Goal: Task Accomplishment & Management: Use online tool/utility

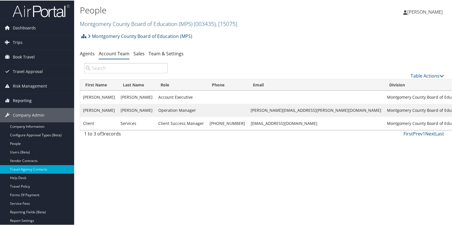
click at [27, 100] on span "Reporting" at bounding box center [22, 100] width 19 height 14
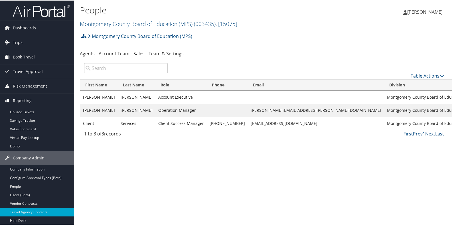
click at [27, 100] on span "Reporting" at bounding box center [22, 100] width 19 height 14
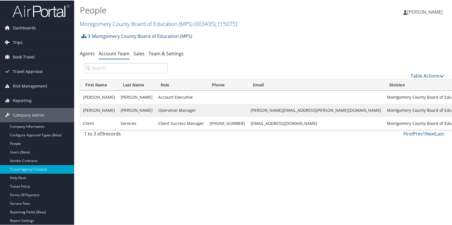
click at [19, 43] on span "Trips" at bounding box center [18, 42] width 10 height 14
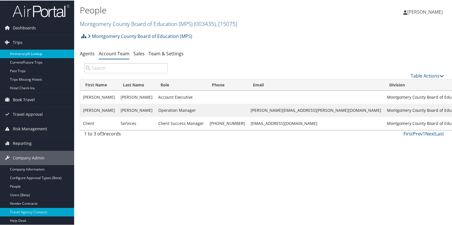
click at [20, 52] on link "Airtinerary® Lookup" at bounding box center [37, 53] width 74 height 9
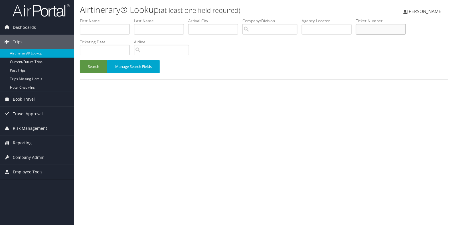
click at [371, 28] on input "text" at bounding box center [381, 29] width 50 height 11
click at [316, 30] on input "text" at bounding box center [327, 29] width 50 height 11
paste input "DJR5YQ"
type input "DJR5YQ"
click at [95, 70] on button "Search" at bounding box center [93, 66] width 27 height 13
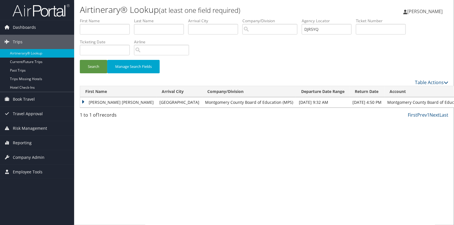
click at [393, 102] on td "Montgomery County Board of Education (MPS)" at bounding box center [431, 102] width 94 height 10
click at [157, 106] on td "Houston" at bounding box center [180, 102] width 46 height 10
click at [82, 102] on td "MARSHA MICHELLE" at bounding box center [118, 102] width 76 height 10
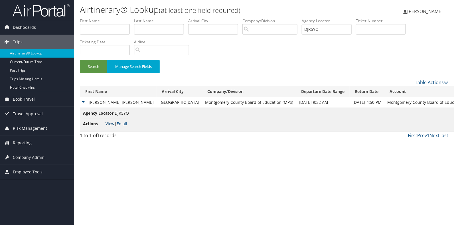
click at [113, 123] on link "View" at bounding box center [110, 123] width 9 height 5
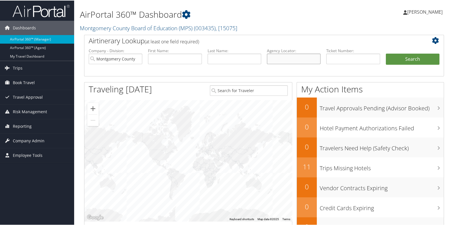
paste input "DJR5YQ"
type input "DJR5YQ"
click at [408, 56] on button "Search" at bounding box center [413, 58] width 54 height 11
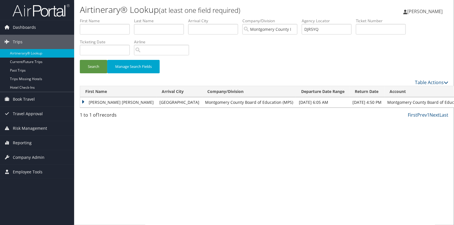
click at [82, 102] on td "MARSHA MICHELLE" at bounding box center [118, 102] width 76 height 10
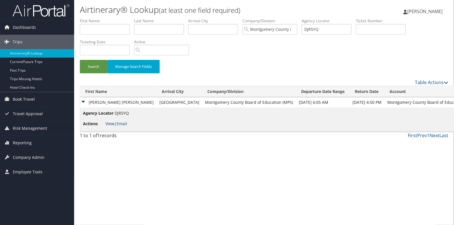
click at [109, 123] on link "View" at bounding box center [110, 123] width 9 height 5
click at [123, 124] on link "Email" at bounding box center [122, 123] width 11 height 5
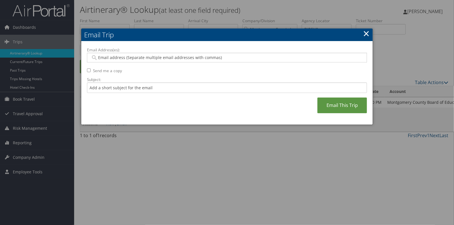
click at [100, 58] on input "Email Address(es):" at bounding box center [227, 58] width 273 height 6
type input "leah"
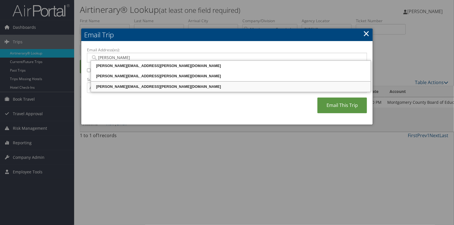
click at [137, 87] on div "LEAH.DAVIS@MPS.K12.AL.US" at bounding box center [231, 87] width 278 height 6
type input "LEAH.DAVIS@MPS.K12.AL.US"
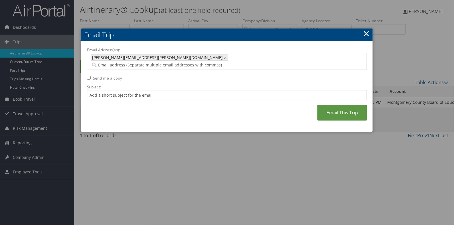
click at [88, 76] on input "Send me a copy" at bounding box center [89, 78] width 4 height 4
checkbox input "true"
click at [337, 105] on link "Email This Trip" at bounding box center [342, 113] width 50 height 16
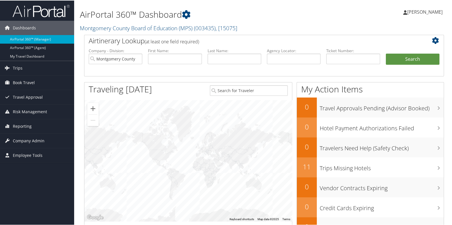
click at [245, 29] on h2 "Montgomery County Board of Education (MPS) ( 003435 ) , [ 15075 ]" at bounding box center [203, 27] width 246 height 10
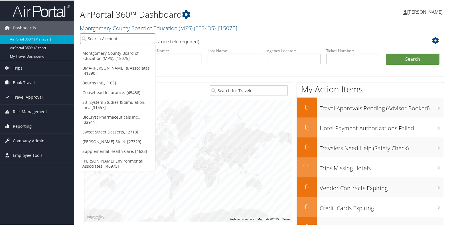
click at [110, 40] on input "search" at bounding box center [117, 38] width 75 height 11
type input "STATE"
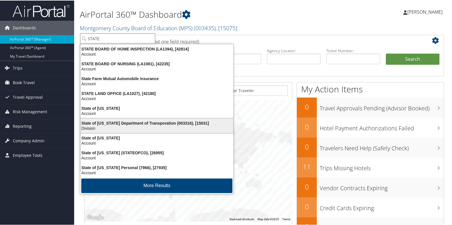
scroll to position [1, 0]
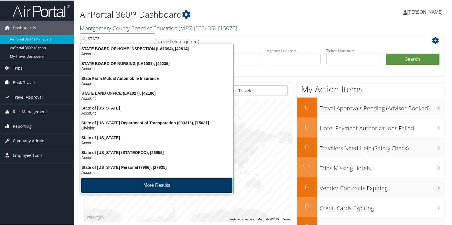
click at [139, 184] on button "More Results" at bounding box center [156, 185] width 151 height 15
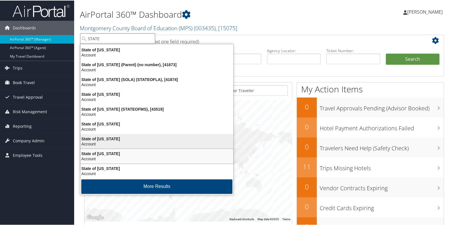
scroll to position [134, 0]
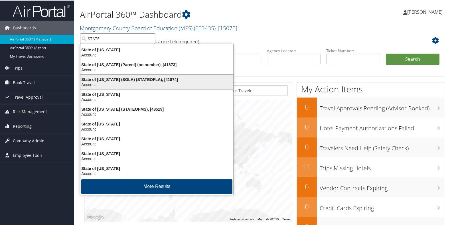
click at [109, 76] on div "State of Louisiana (SOLA) (STATEOFLA), [41874]" at bounding box center [157, 78] width 160 height 5
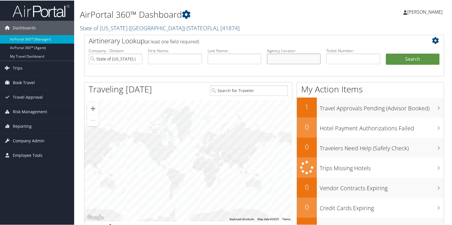
click at [285, 61] on input "text" at bounding box center [294, 58] width 54 height 11
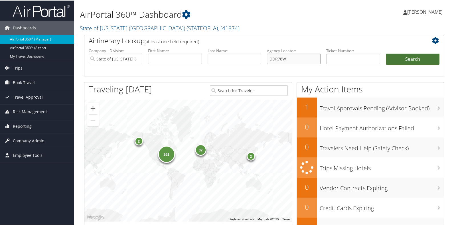
type input "DDR78W"
click at [412, 60] on button "Search" at bounding box center [413, 58] width 54 height 11
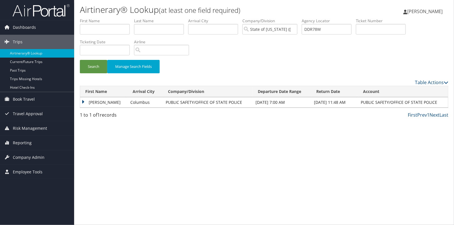
click at [82, 101] on td "[PERSON_NAME]" at bounding box center [103, 102] width 47 height 10
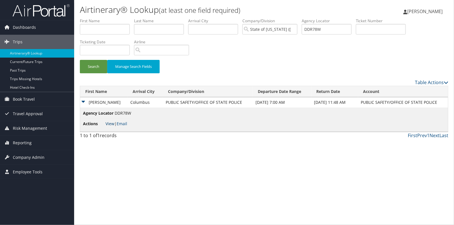
click at [108, 123] on link "View" at bounding box center [110, 123] width 9 height 5
click at [122, 123] on link "Email" at bounding box center [122, 123] width 11 height 5
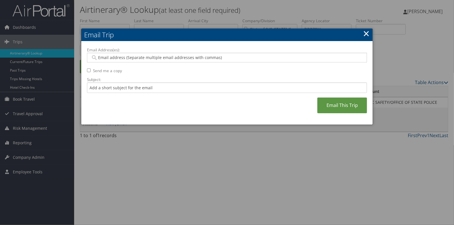
click at [100, 58] on input "Email Address(es):" at bounding box center [227, 58] width 273 height 6
type input "[PERSON_NAME][EMAIL_ADDRESS][PERSON_NAME][DOMAIN_NAME]"
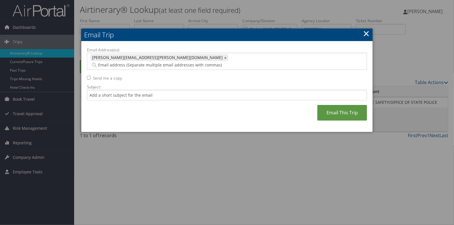
click at [89, 76] on input "Send me a copy" at bounding box center [89, 78] width 4 height 4
checkbox input "true"
click at [334, 105] on link "Email This Trip" at bounding box center [342, 113] width 50 height 16
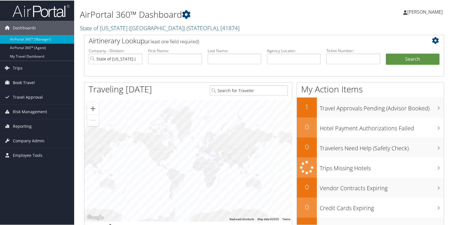
click at [206, 26] on h2 "State of Louisiana (SOLA) ( STATEOFLA ) , [ 41874 ]" at bounding box center [203, 27] width 246 height 10
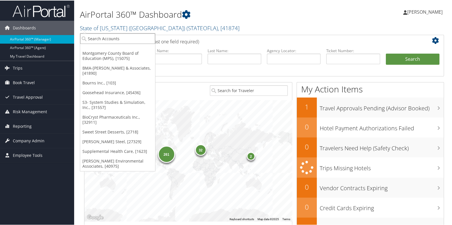
click at [137, 36] on input "search" at bounding box center [117, 38] width 75 height 11
click at [114, 36] on input "search" at bounding box center [117, 38] width 75 height 11
type input "RAM"
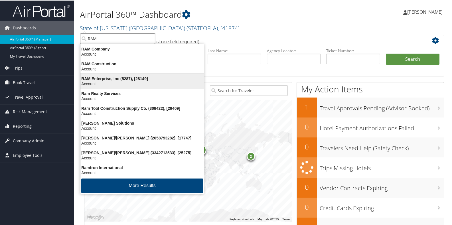
click at [106, 73] on li "RAM Enterprise, Inc (5287), [28149] Account" at bounding box center [142, 80] width 124 height 15
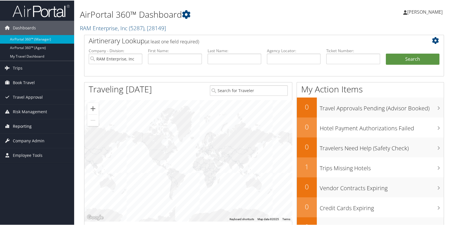
click at [21, 126] on span "Reporting" at bounding box center [22, 126] width 19 height 14
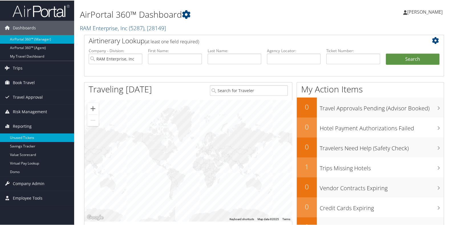
click at [20, 136] on link "Unused Tickets" at bounding box center [37, 137] width 74 height 9
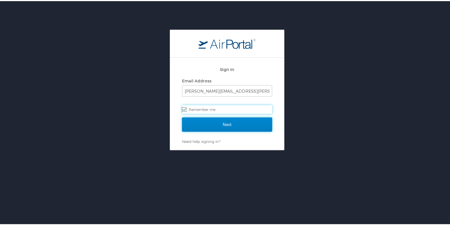
click at [208, 126] on input "Next" at bounding box center [227, 123] width 90 height 14
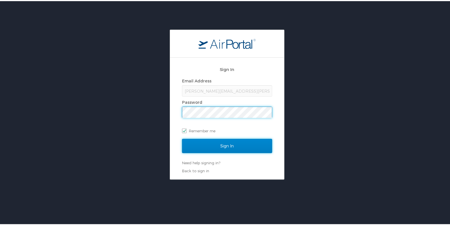
click at [203, 140] on input "Sign In" at bounding box center [227, 145] width 90 height 14
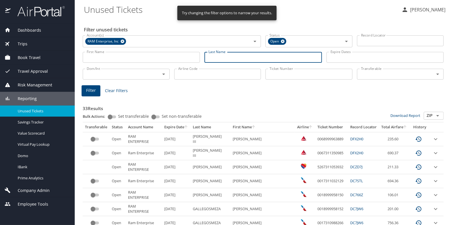
click at [209, 56] on input "Last Name" at bounding box center [262, 57] width 117 height 11
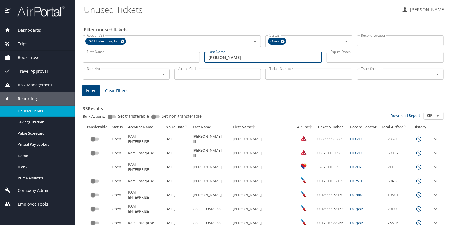
type input "[PERSON_NAME]"
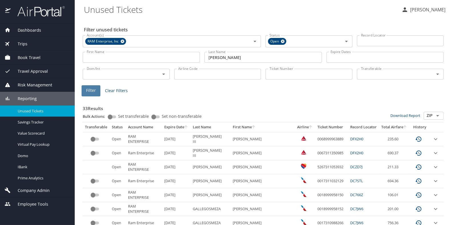
click at [90, 86] on button "Filter" at bounding box center [91, 90] width 19 height 11
